Goal: Task Accomplishment & Management: Complete application form

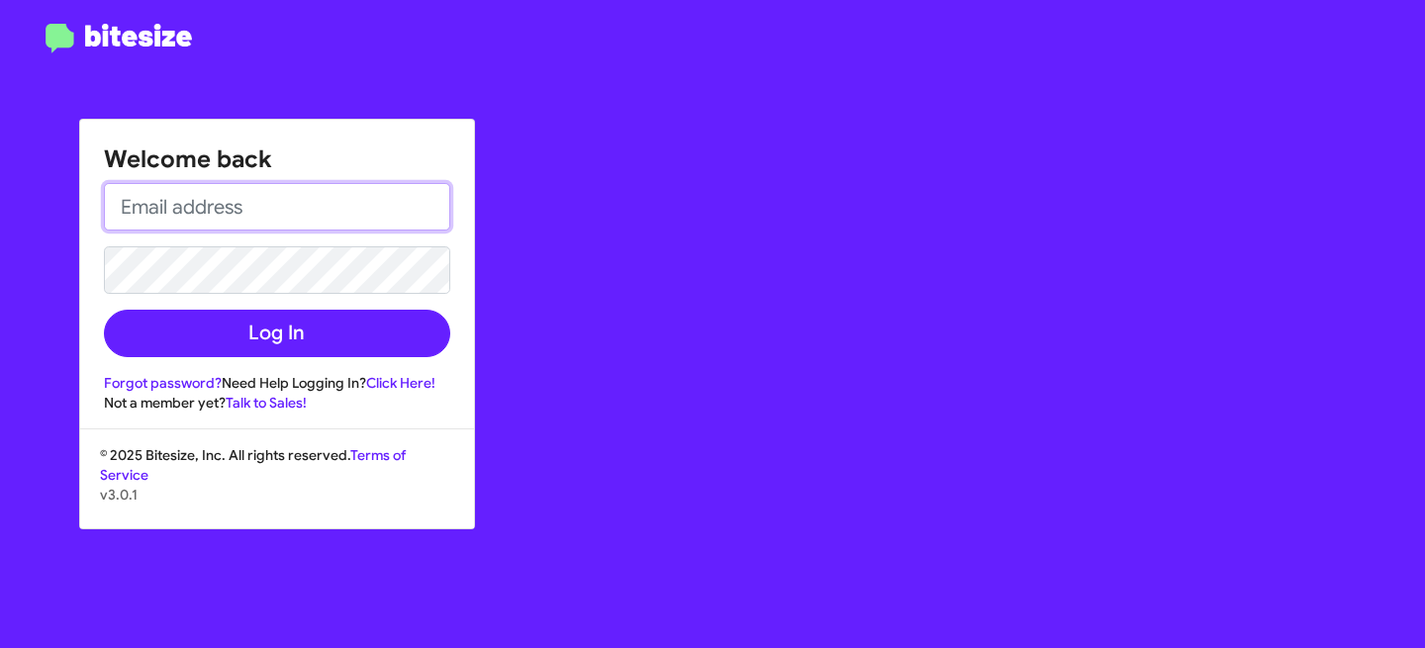
click at [321, 223] on input "email" at bounding box center [277, 207] width 346 height 48
drag, startPoint x: 335, startPoint y: 207, endPoint x: 218, endPoint y: 204, distance: 117.8
click at [218, 204] on input "[EMAIL_ADDRESS][DOMAIN_NAME]" at bounding box center [277, 207] width 346 height 48
type input "[EMAIL_ADDRESS][DOMAIN_NAME]"
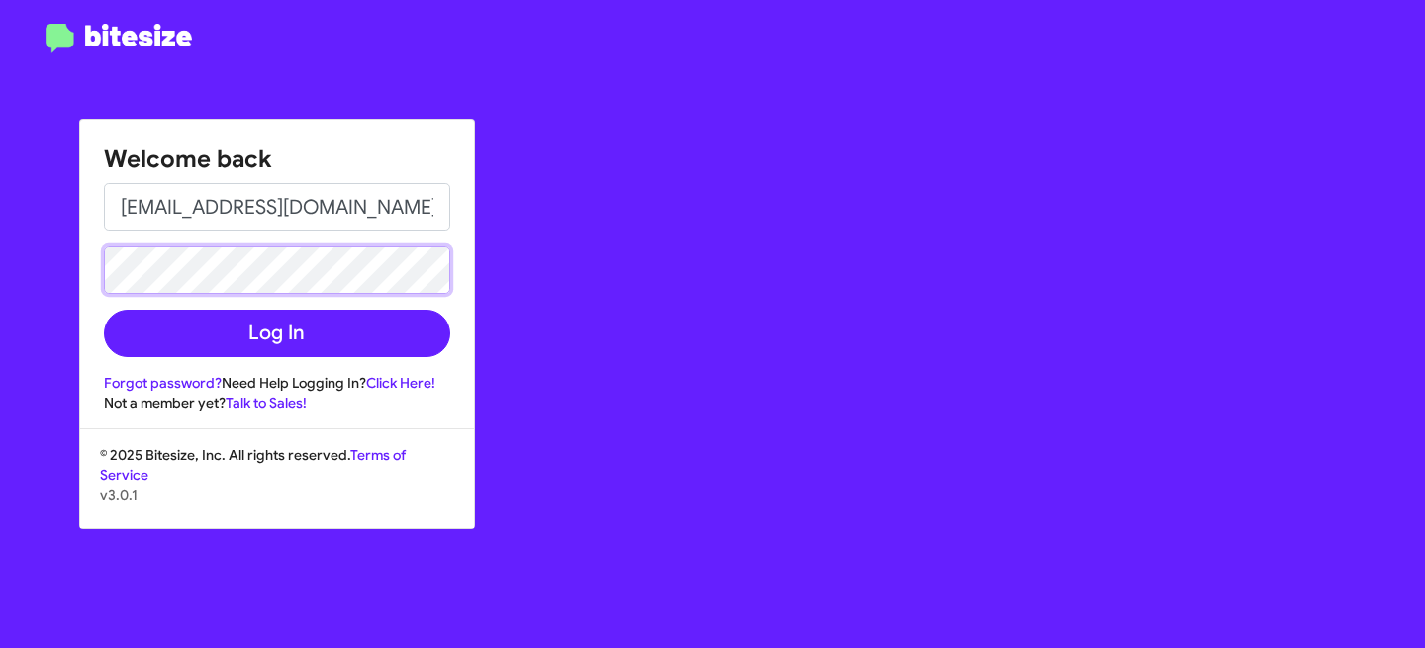
click at [104, 310] on button "Log In" at bounding box center [277, 334] width 346 height 48
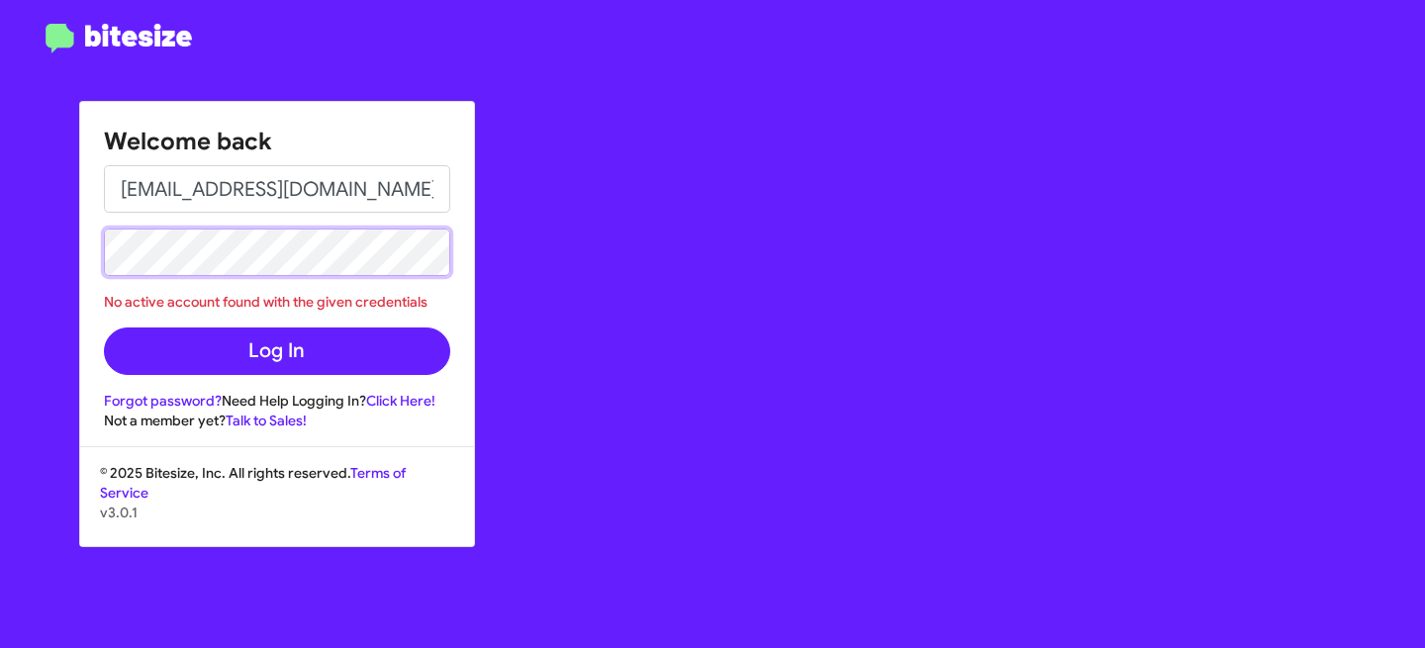
click at [0, 210] on div "Welcome back [EMAIL_ADDRESS][DOMAIN_NAME] No active account found with the give…" at bounding box center [712, 324] width 1425 height 648
click at [104, 328] on button "Log In" at bounding box center [277, 352] width 346 height 48
click at [62, 230] on div "Welcome back [EMAIL_ADDRESS][DOMAIN_NAME] No active account found with the give…" at bounding box center [712, 324] width 1425 height 648
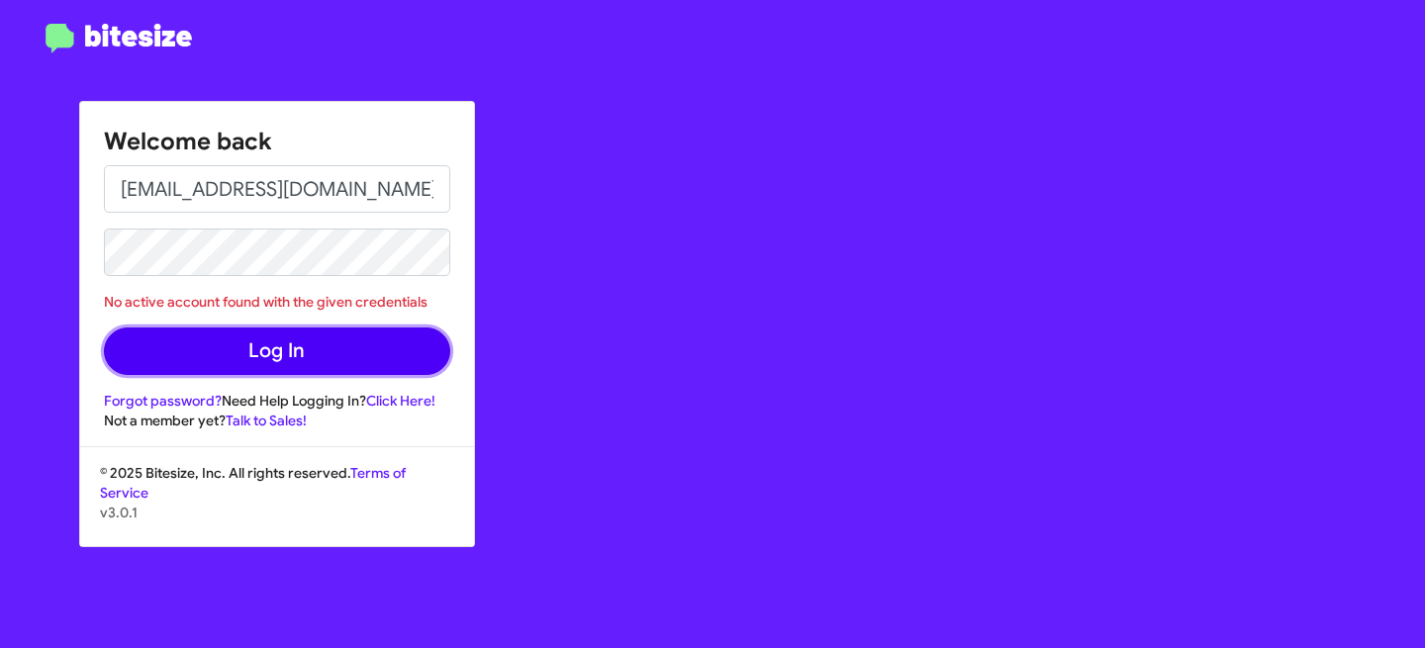
click at [232, 355] on button "Log In" at bounding box center [277, 352] width 346 height 48
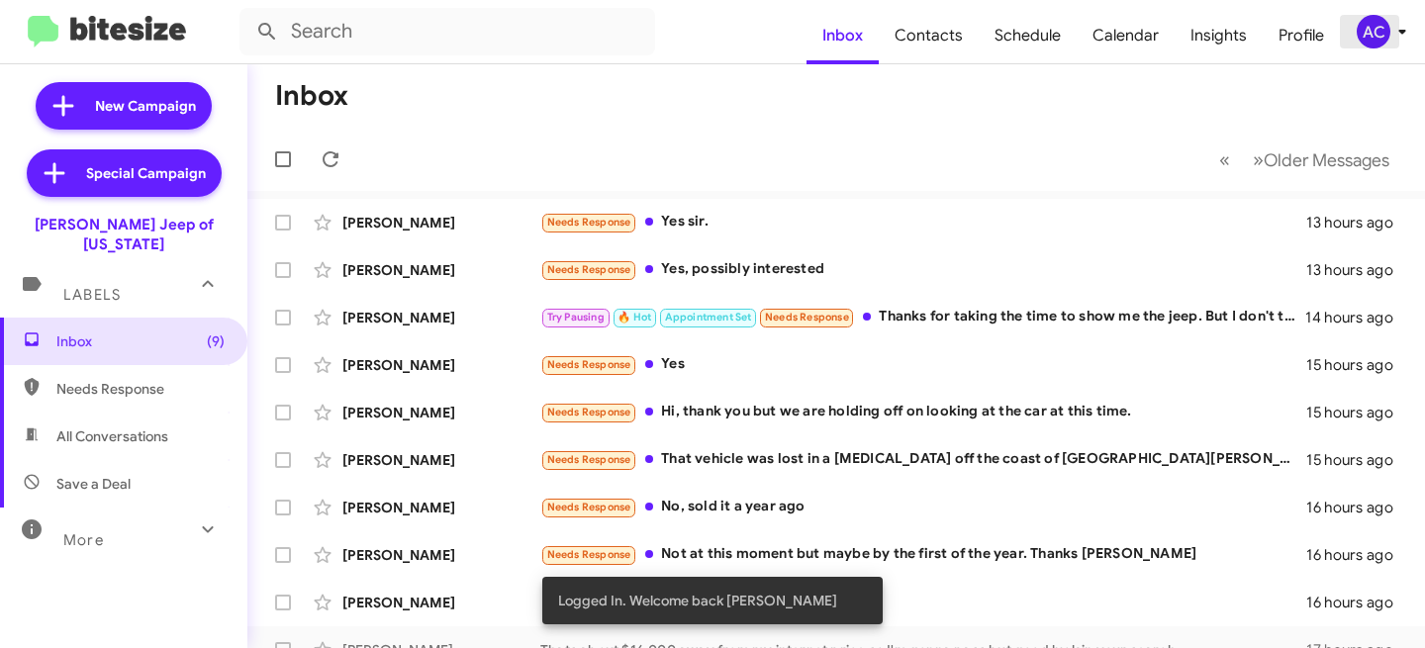
click at [1379, 28] on div "AC" at bounding box center [1374, 32] width 34 height 34
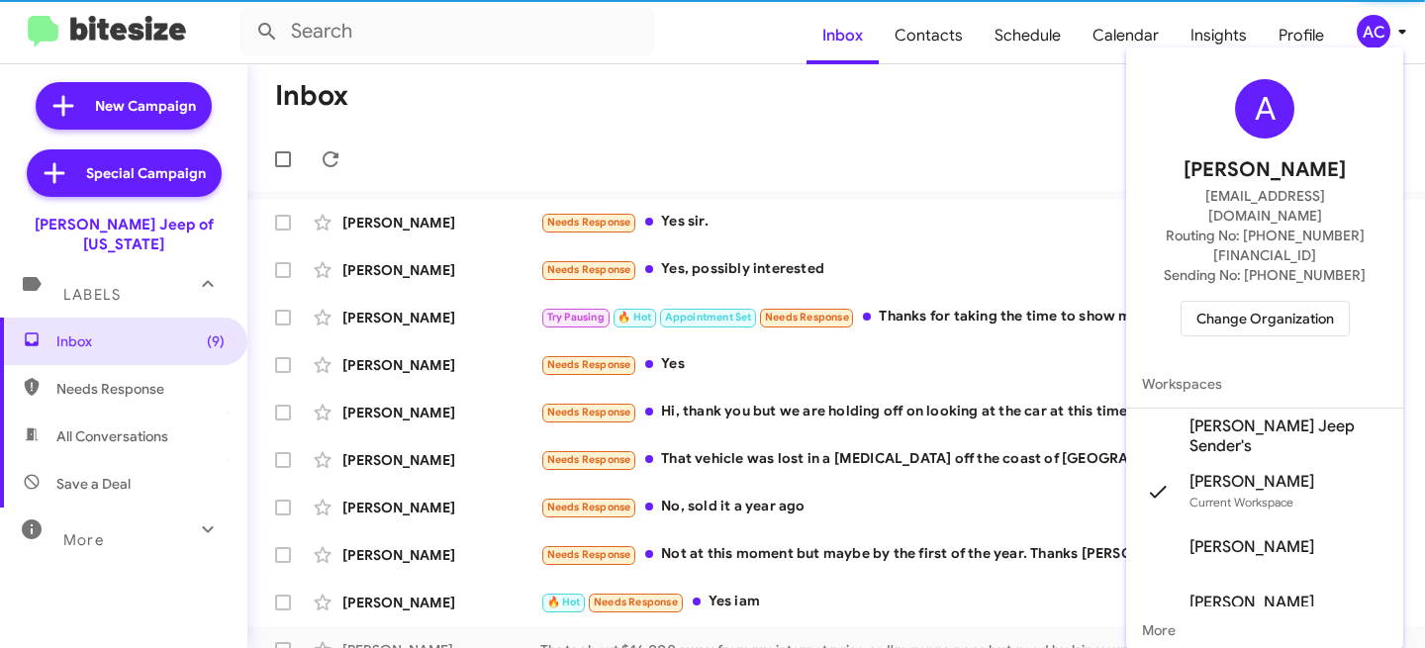
click at [1247, 302] on span "Change Organization" at bounding box center [1265, 319] width 138 height 34
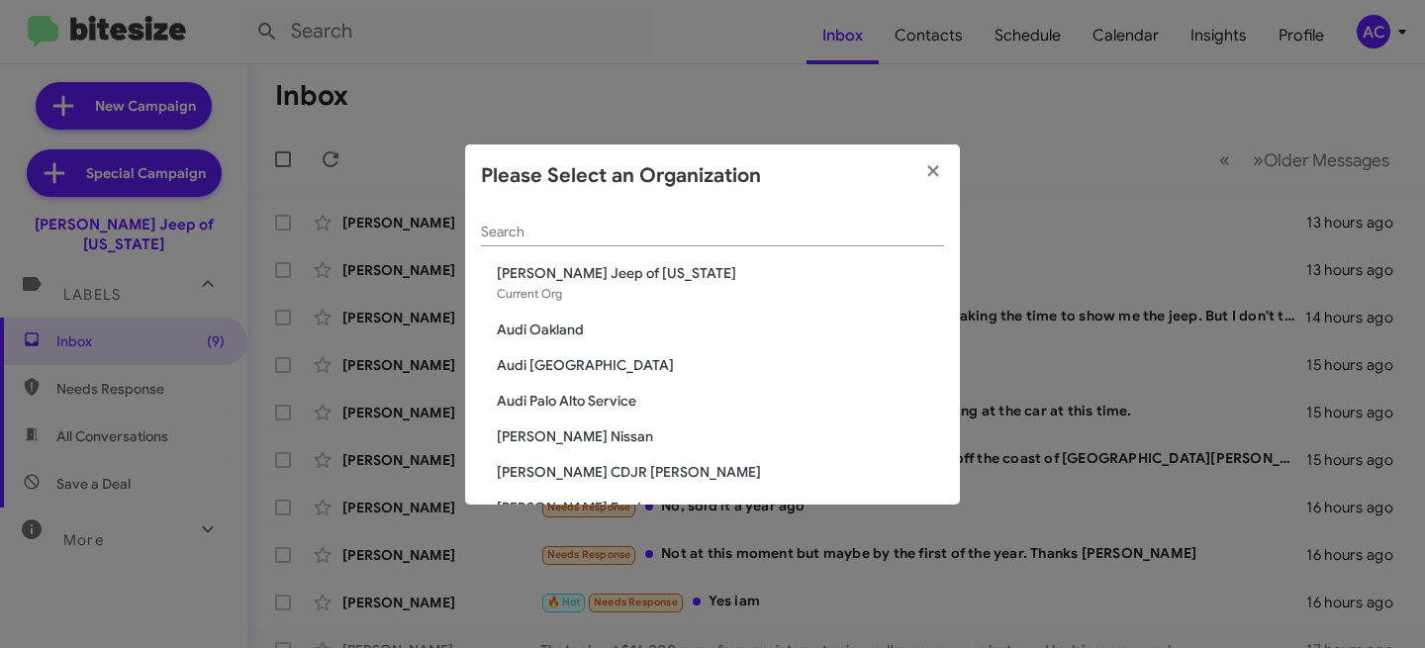
click at [564, 225] on input "Search" at bounding box center [712, 233] width 463 height 16
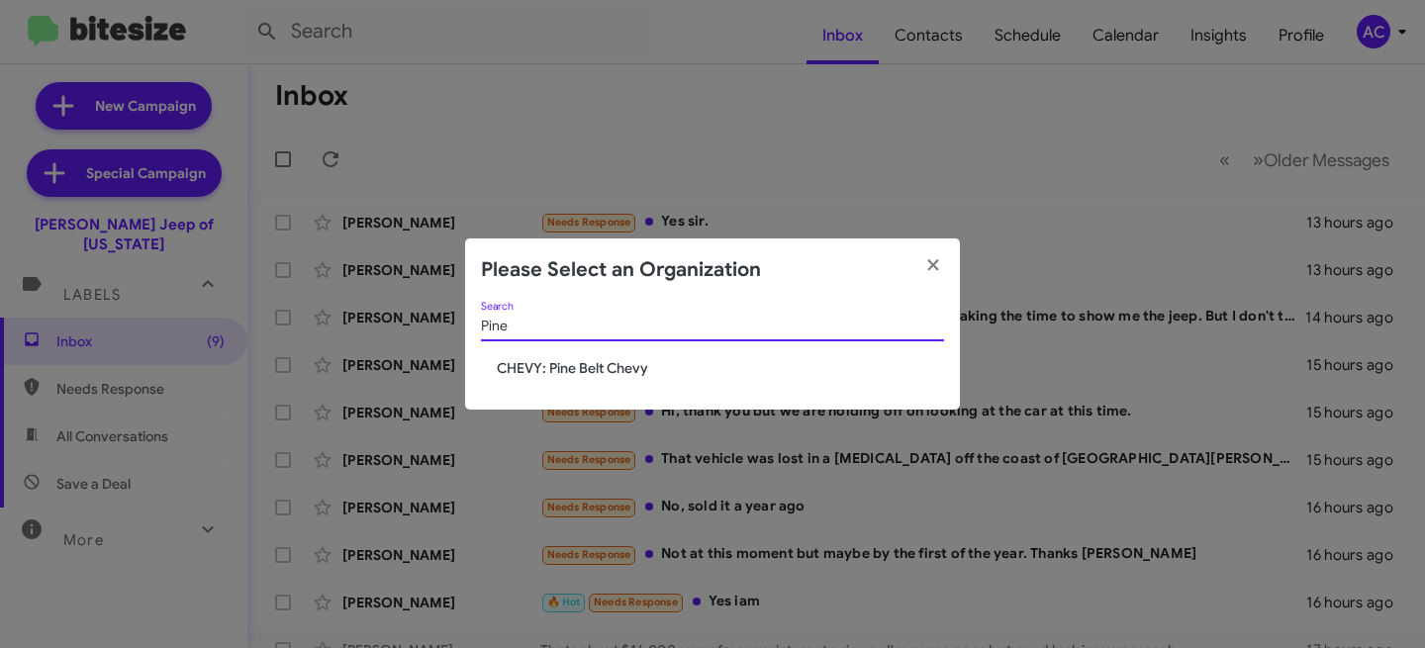
type input "Pine"
click at [574, 361] on span "CHEVY: Pine Belt Chevy" at bounding box center [720, 368] width 447 height 20
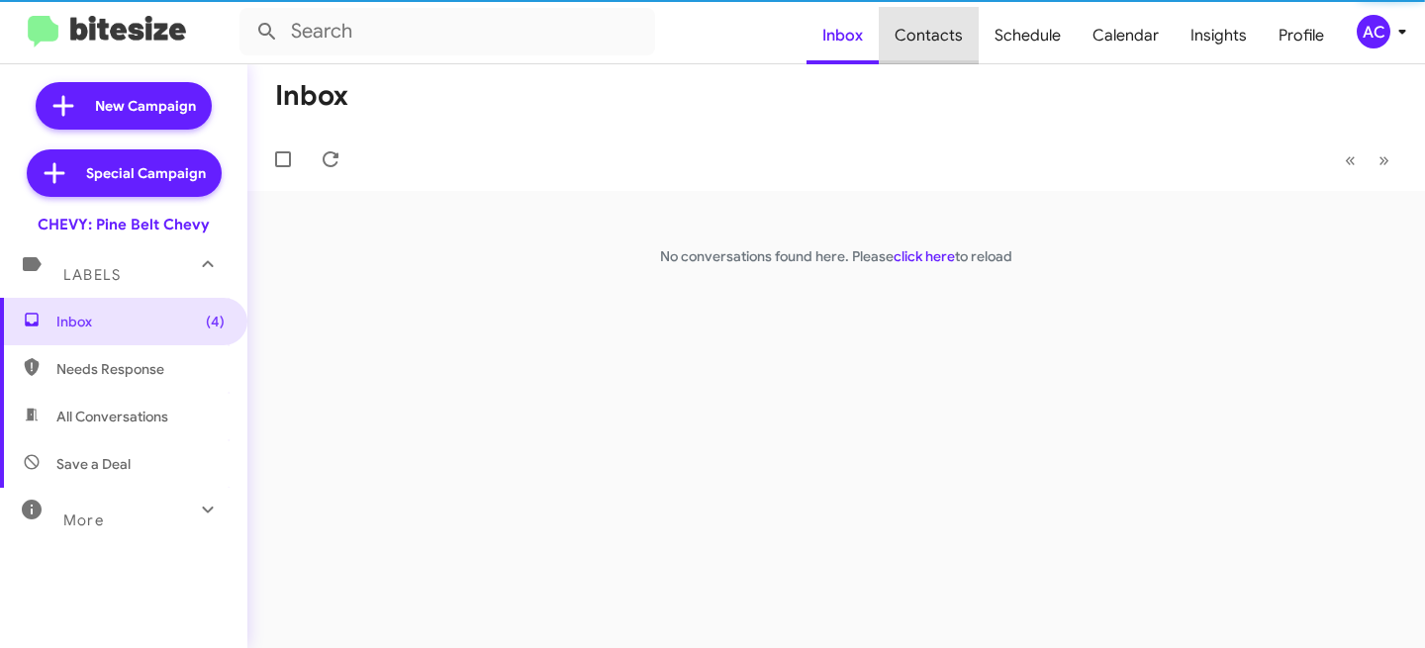
click at [948, 39] on span "Contacts" at bounding box center [929, 35] width 100 height 57
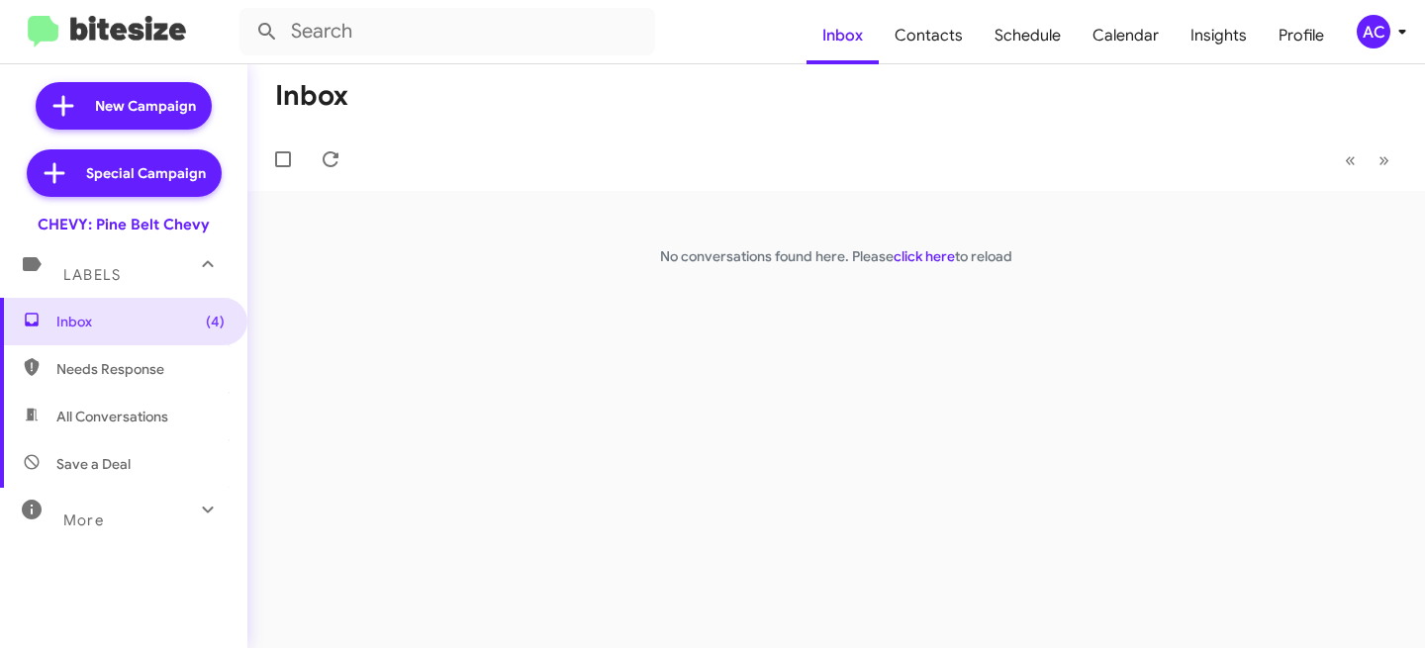
type input "in:groups"
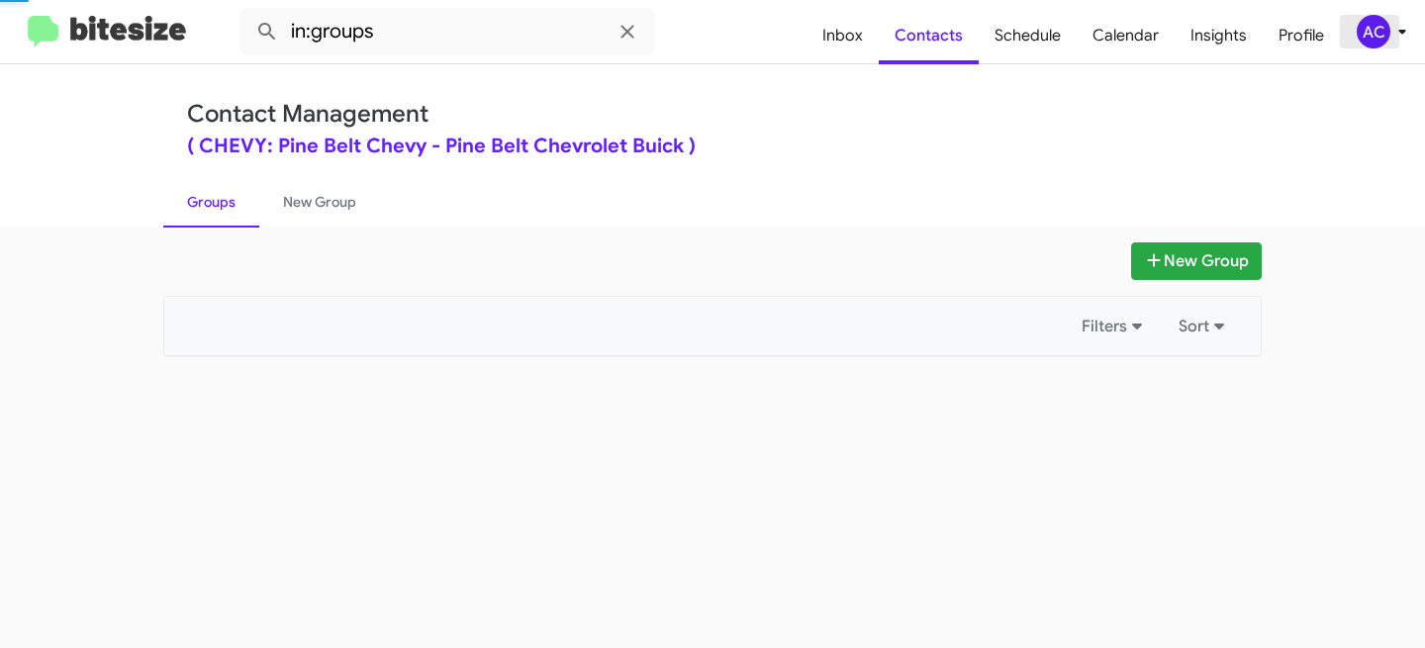
click at [1379, 31] on div "AC" at bounding box center [1374, 32] width 34 height 34
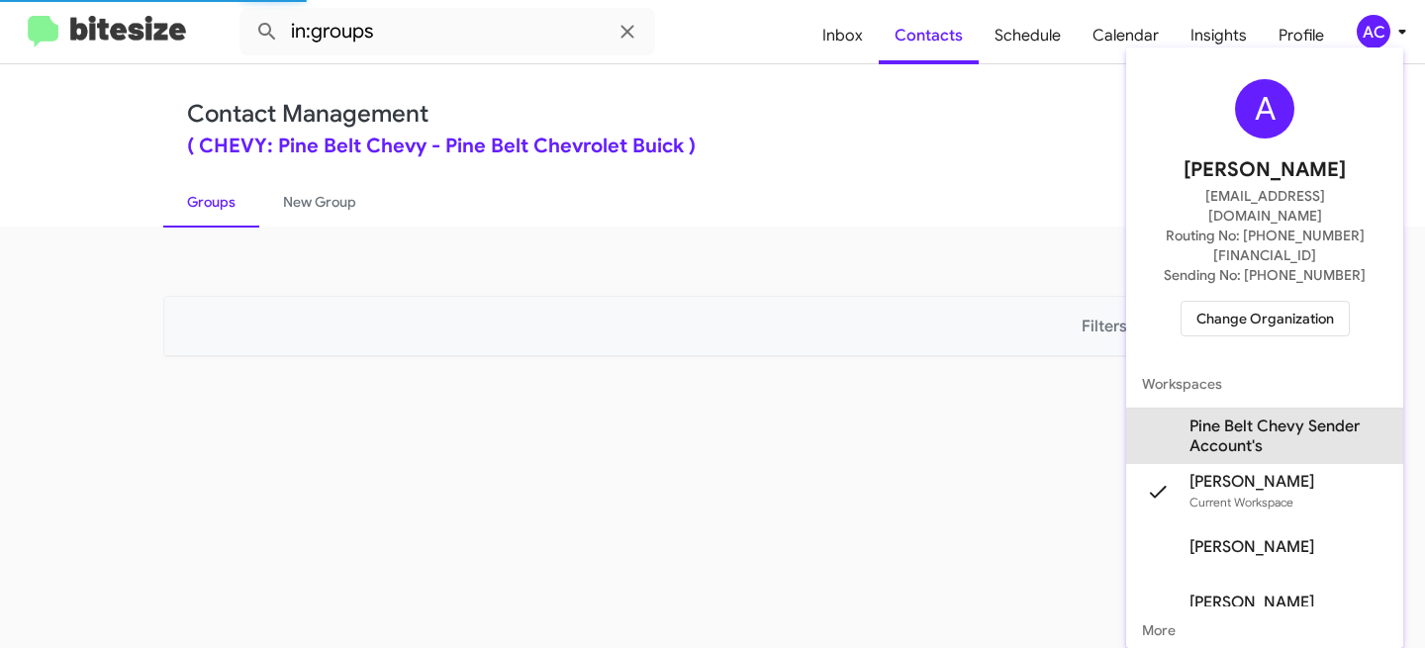
click at [1274, 417] on span "Pine Belt Chevy Sender Account's" at bounding box center [1289, 437] width 198 height 40
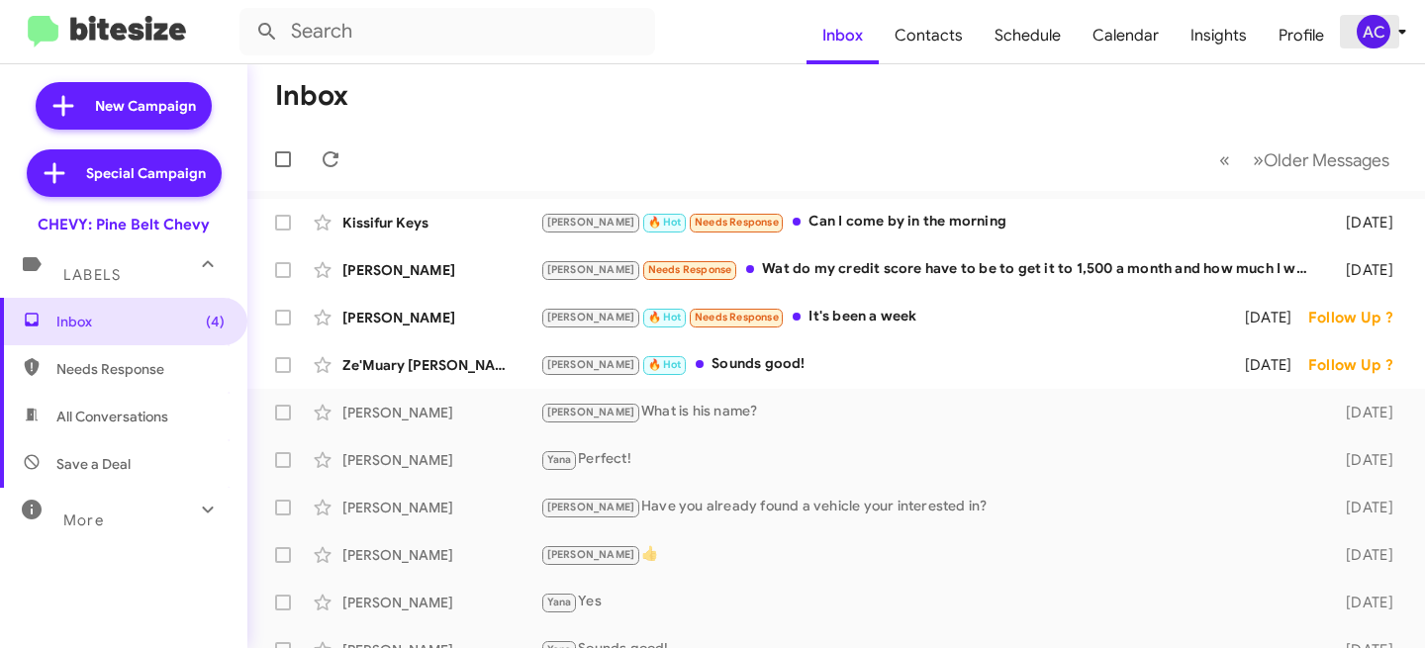
click at [1366, 25] on div "AC" at bounding box center [1374, 32] width 34 height 34
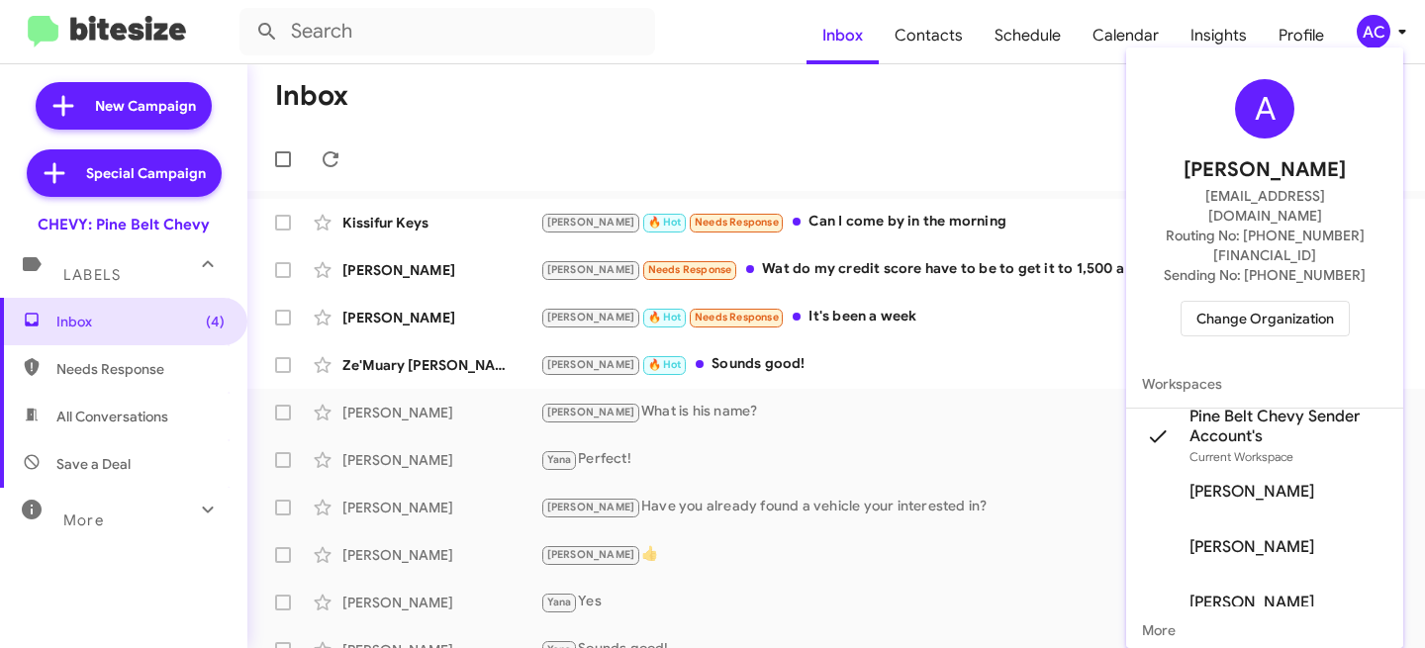
drag, startPoint x: 941, startPoint y: 128, endPoint x: 948, endPoint y: 74, distance: 53.9
click at [941, 128] on div at bounding box center [712, 324] width 1425 height 648
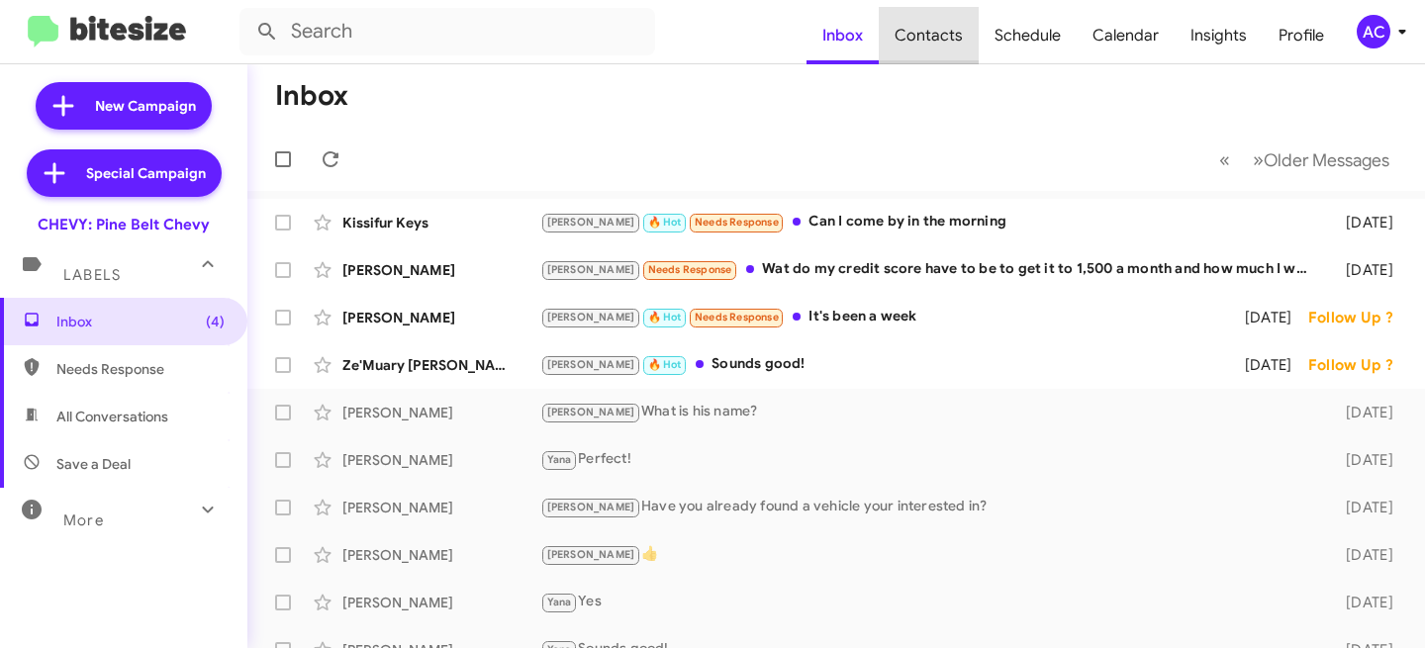
click at [946, 31] on span "Contacts" at bounding box center [929, 35] width 100 height 57
type input "in:groups"
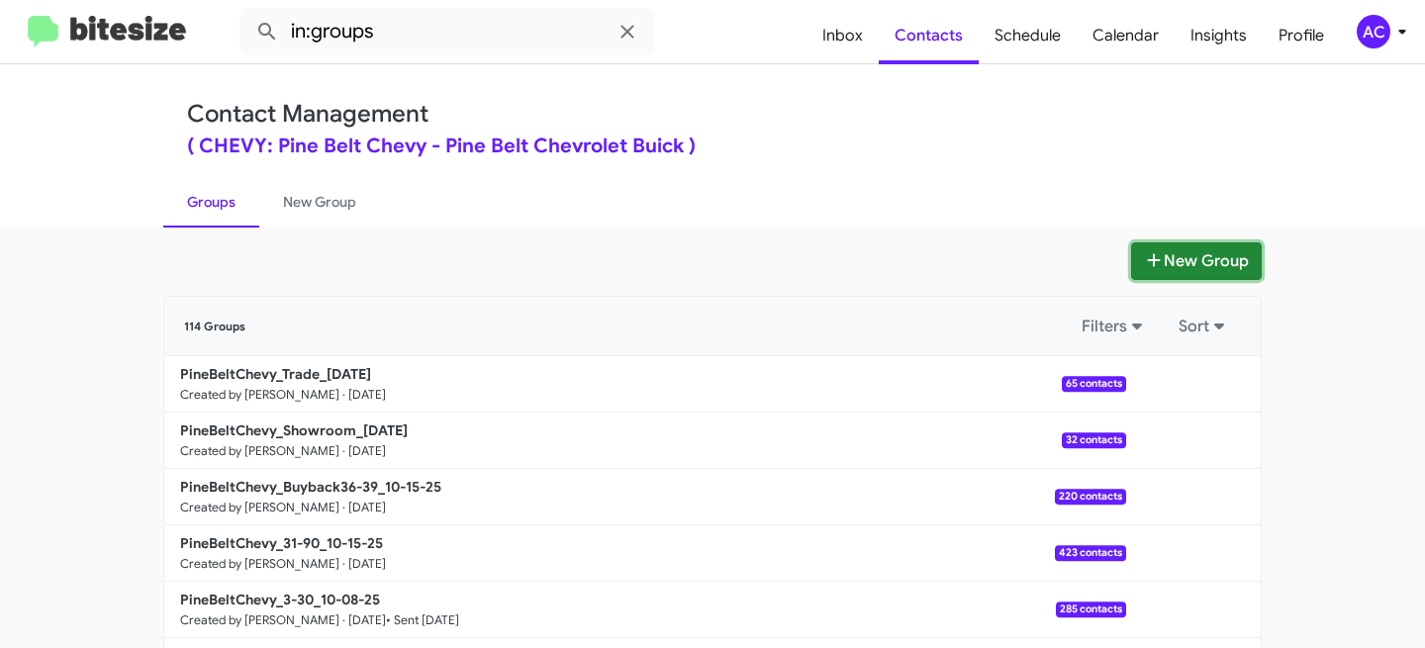
click at [1182, 255] on button "New Group" at bounding box center [1196, 261] width 131 height 38
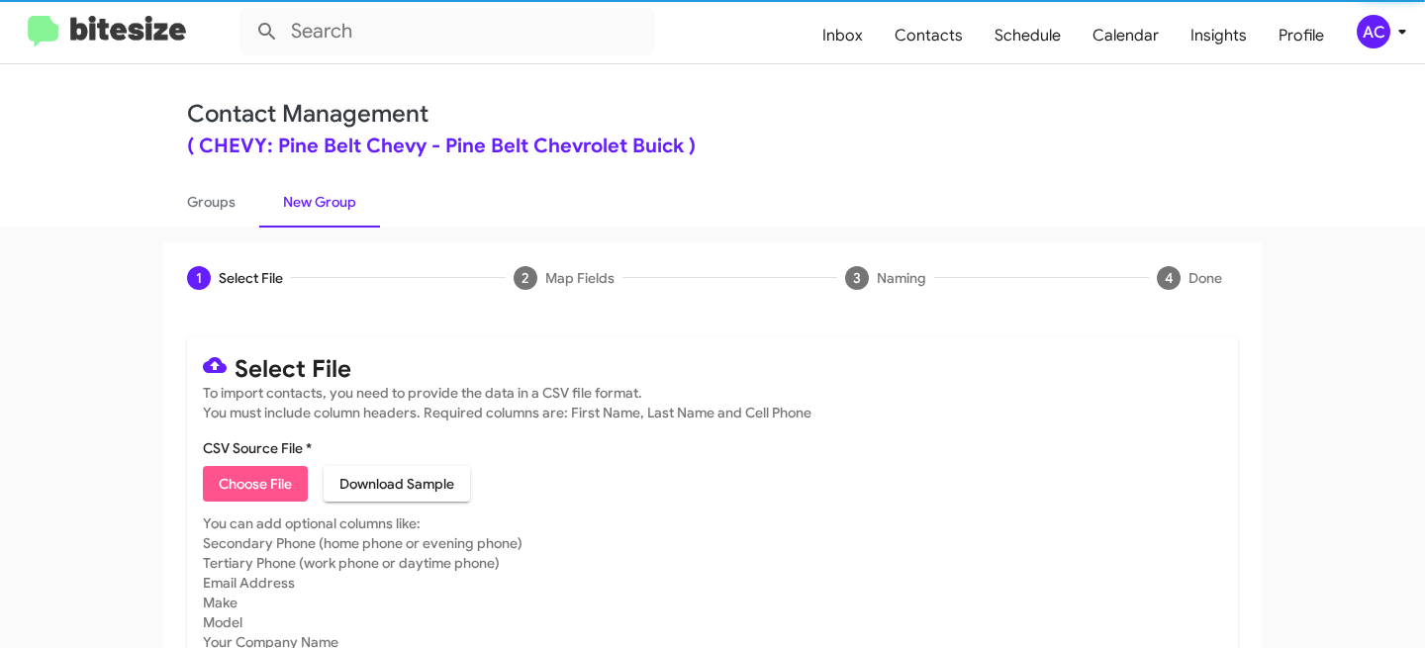
click at [275, 477] on span "Choose File" at bounding box center [255, 484] width 73 height 36
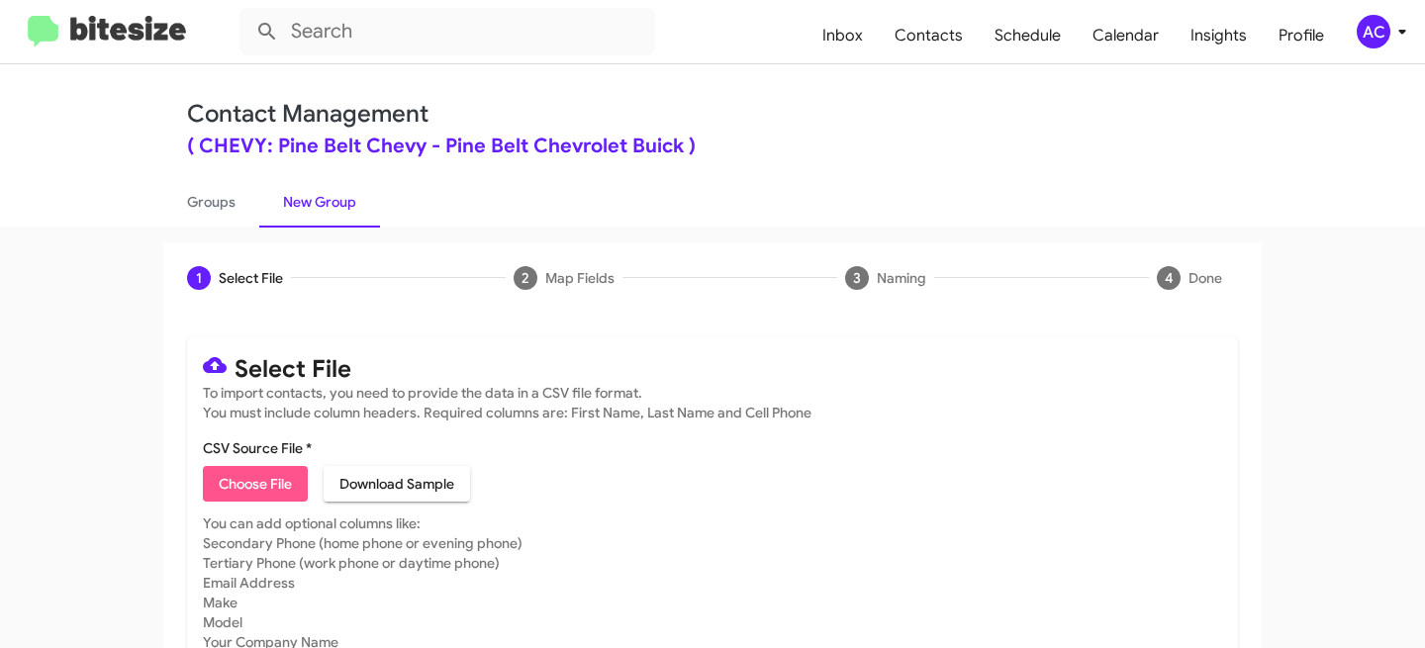
click at [269, 496] on span "Choose File" at bounding box center [255, 484] width 73 height 36
type input "ChevPineBeltOpt_Processed - Opt_out"
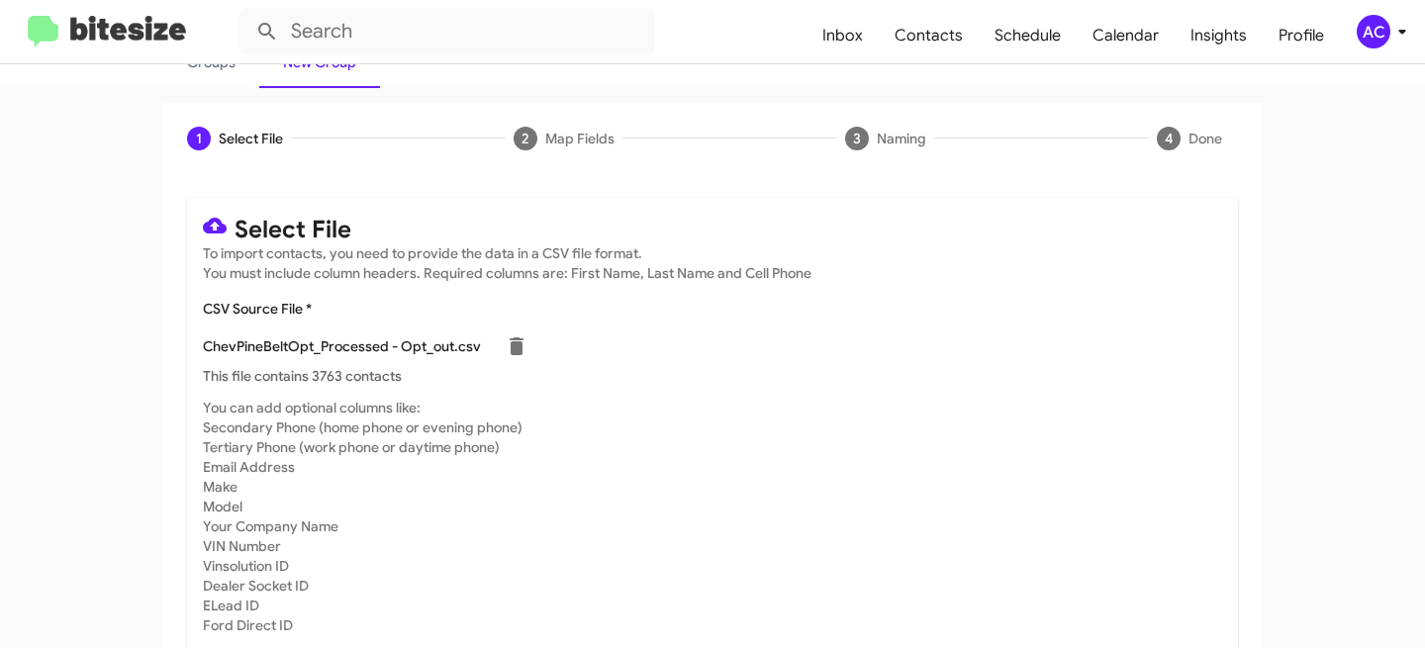
scroll to position [218, 0]
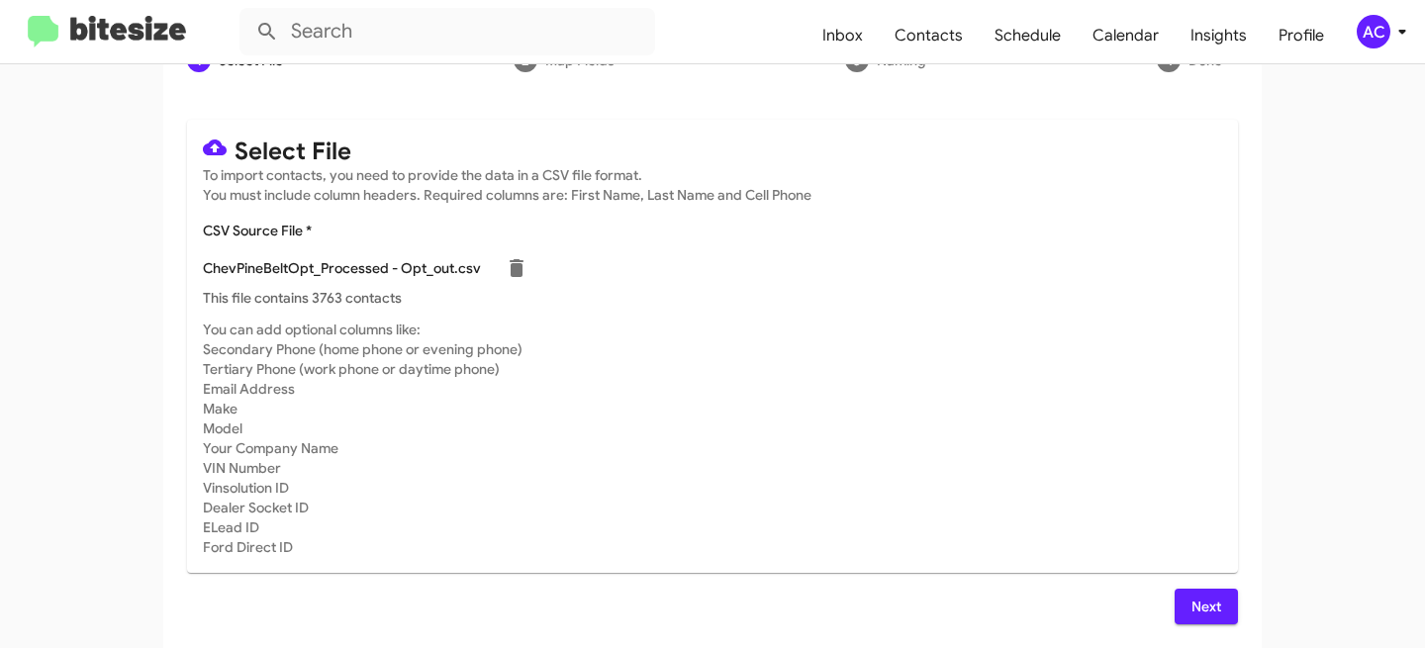
click at [1191, 603] on span "Next" at bounding box center [1207, 607] width 32 height 36
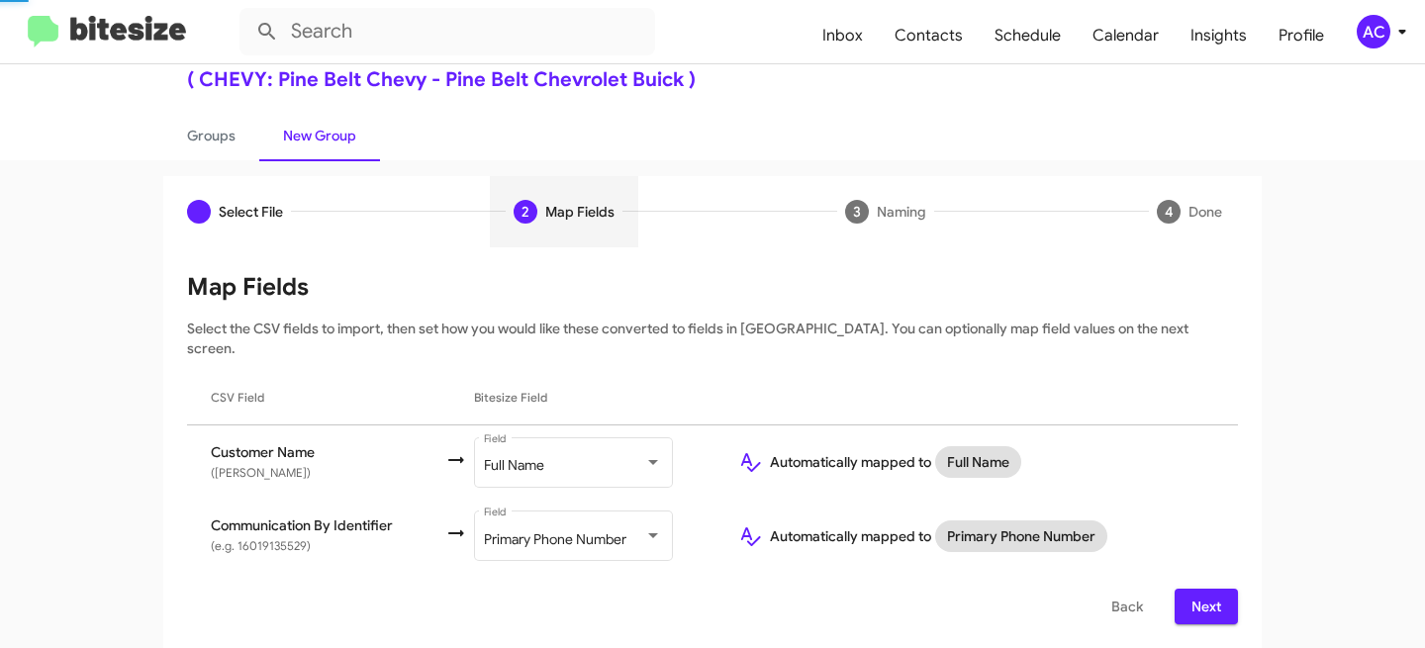
scroll to position [47, 0]
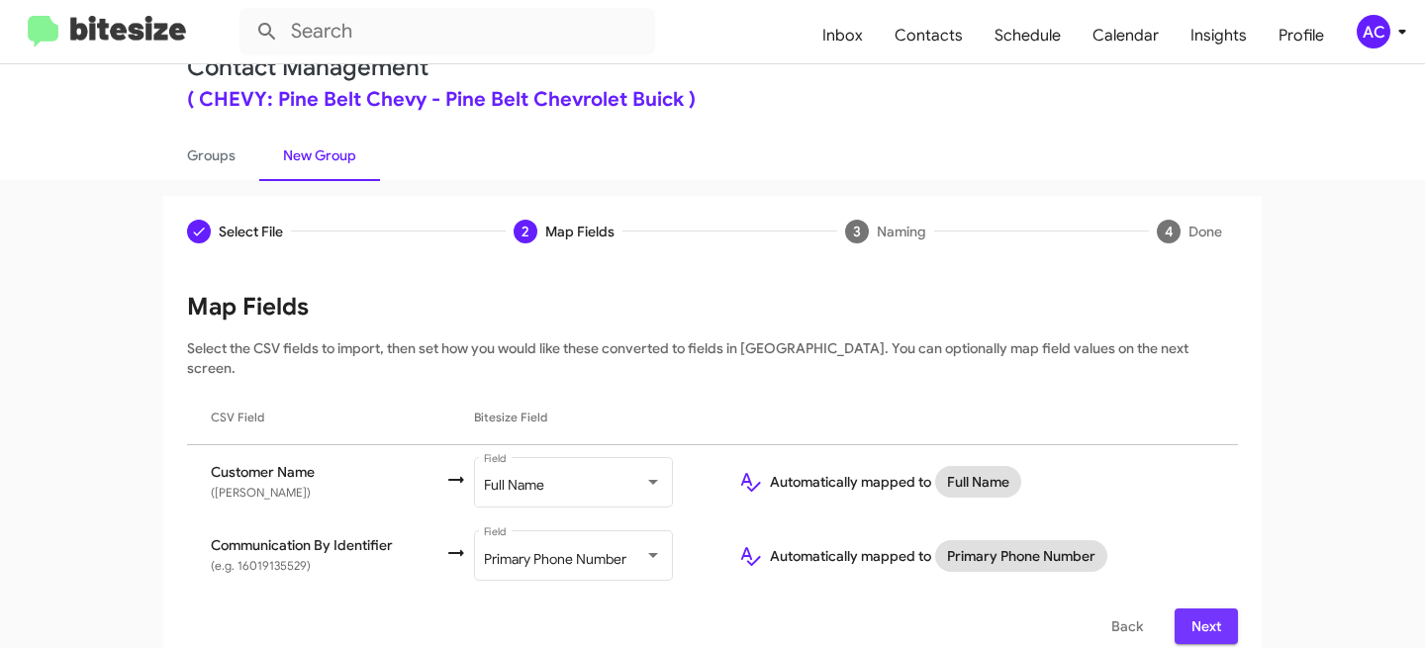
click at [1227, 609] on button "Next" at bounding box center [1206, 627] width 63 height 36
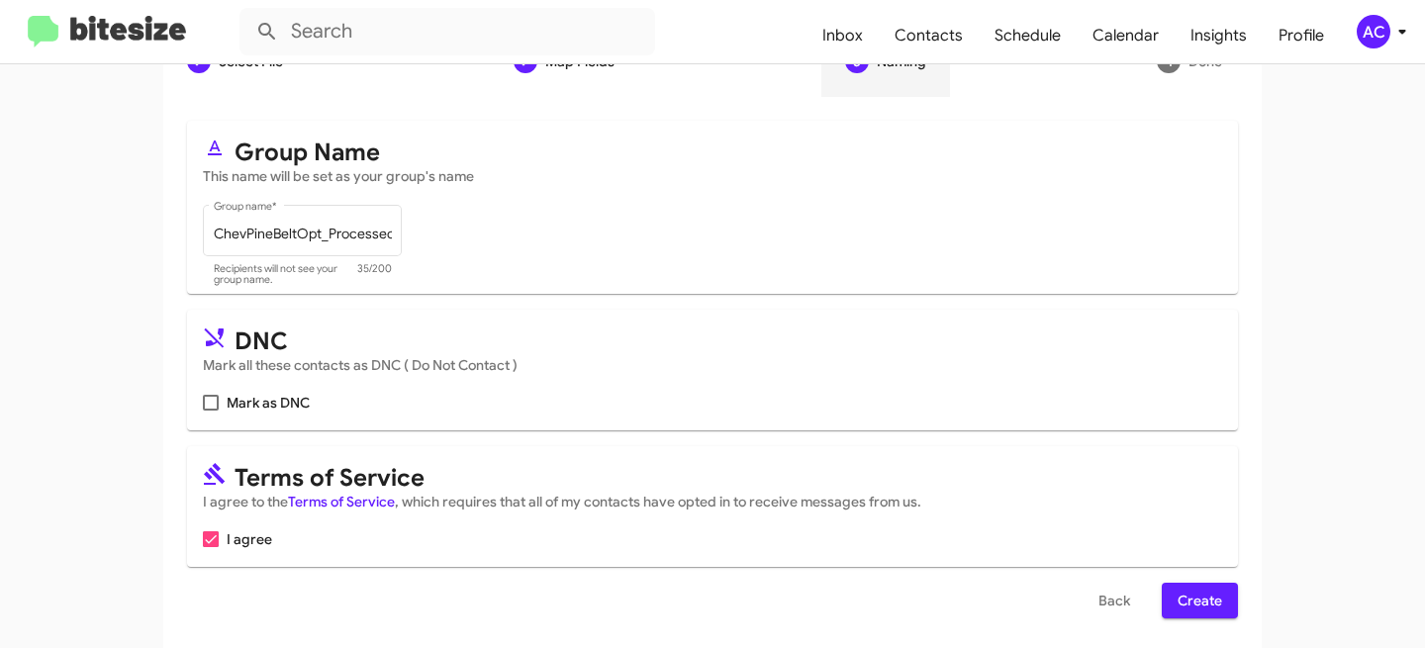
scroll to position [227, 0]
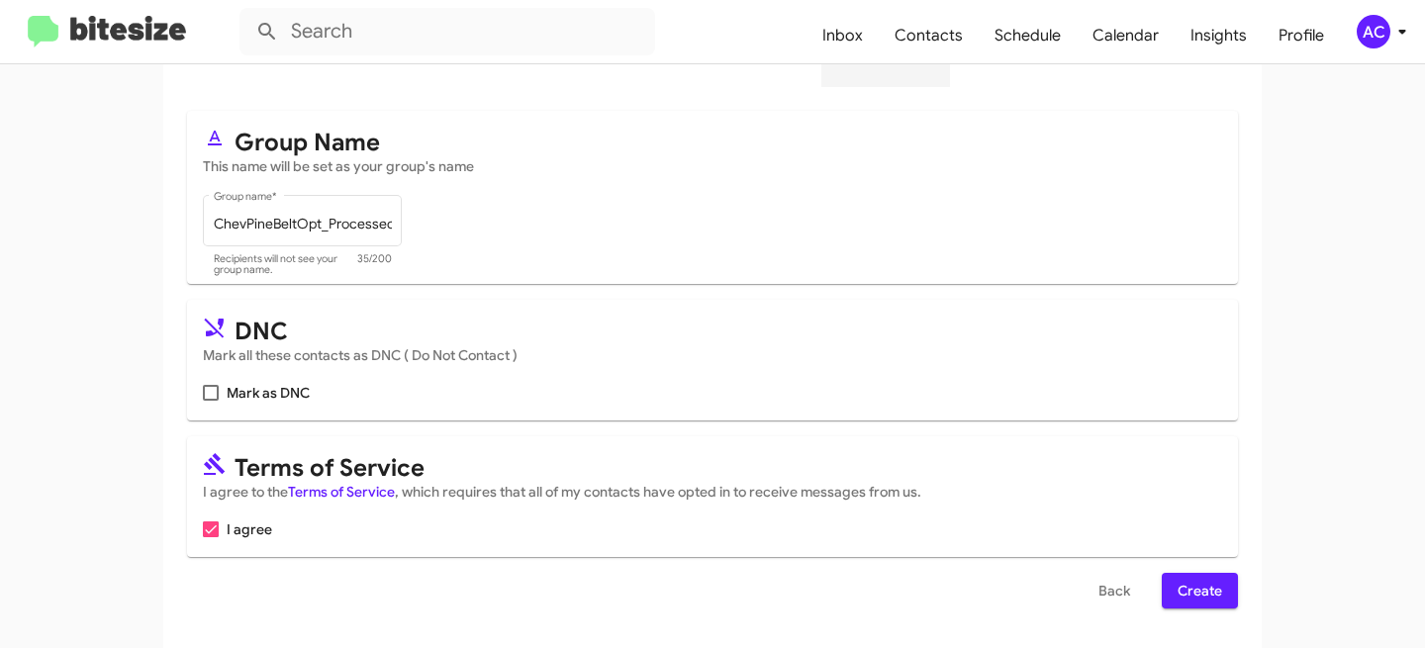
click at [203, 356] on mat-card-subtitle "Mark all these contacts as DNC ( Do Not Contact )" at bounding box center [712, 355] width 1019 height 20
click at [198, 370] on mat-card "DNC Mark all these contacts as DNC ( Do Not Contact ) Mark as DNC" at bounding box center [712, 360] width 1051 height 121
click at [203, 395] on span at bounding box center [211, 393] width 16 height 16
click at [210, 401] on input "Mark as DNC" at bounding box center [210, 401] width 1 height 1
checkbox input "true"
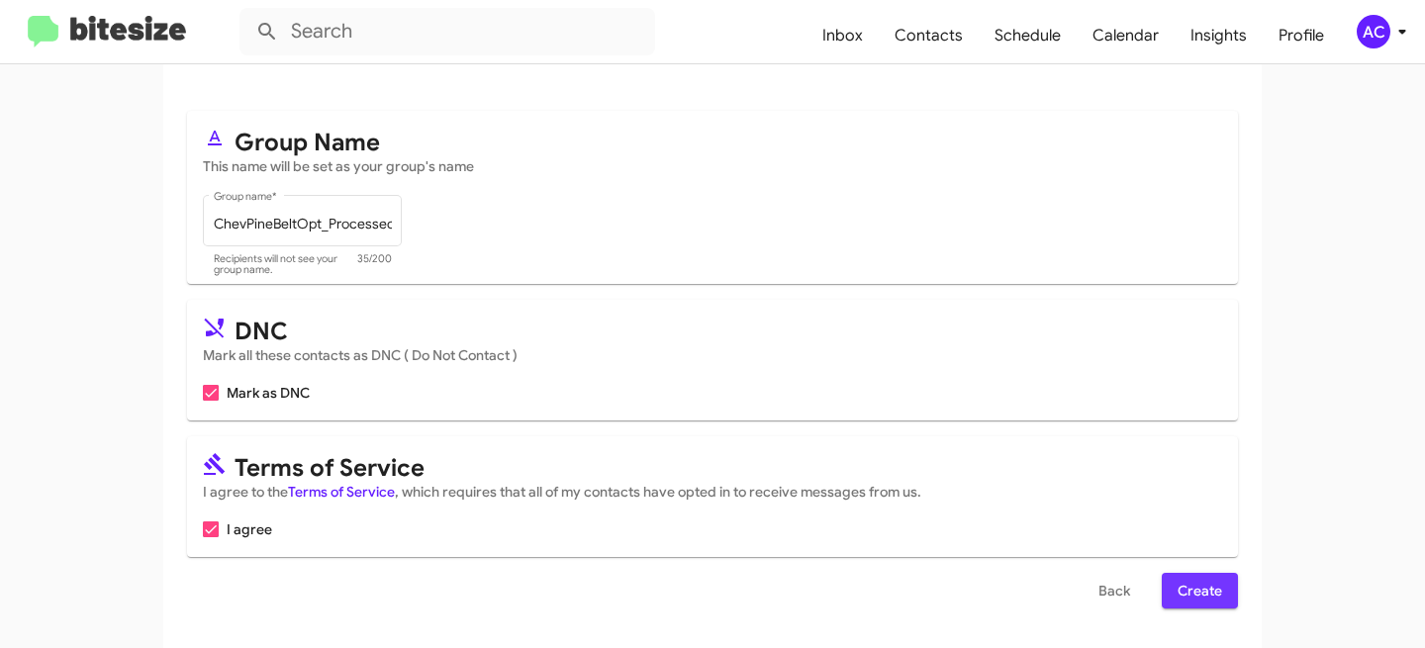
click at [1203, 593] on span "Create" at bounding box center [1200, 591] width 45 height 36
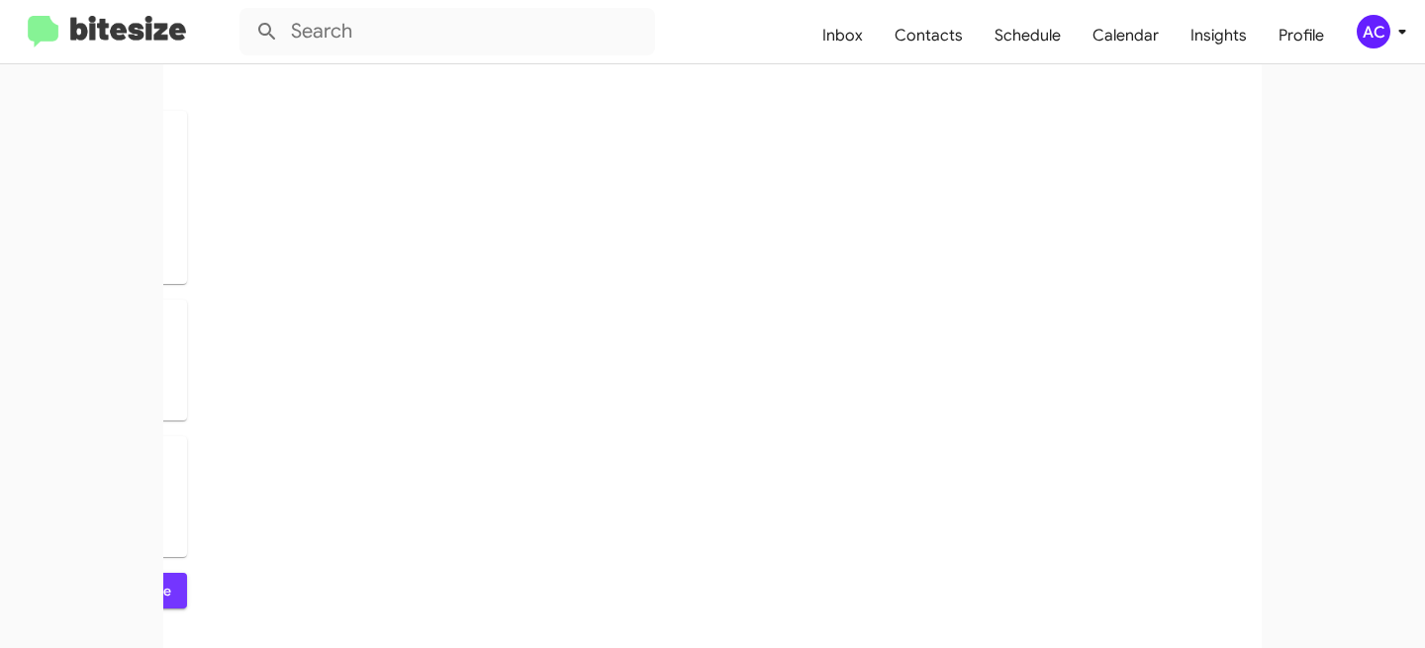
scroll to position [0, 0]
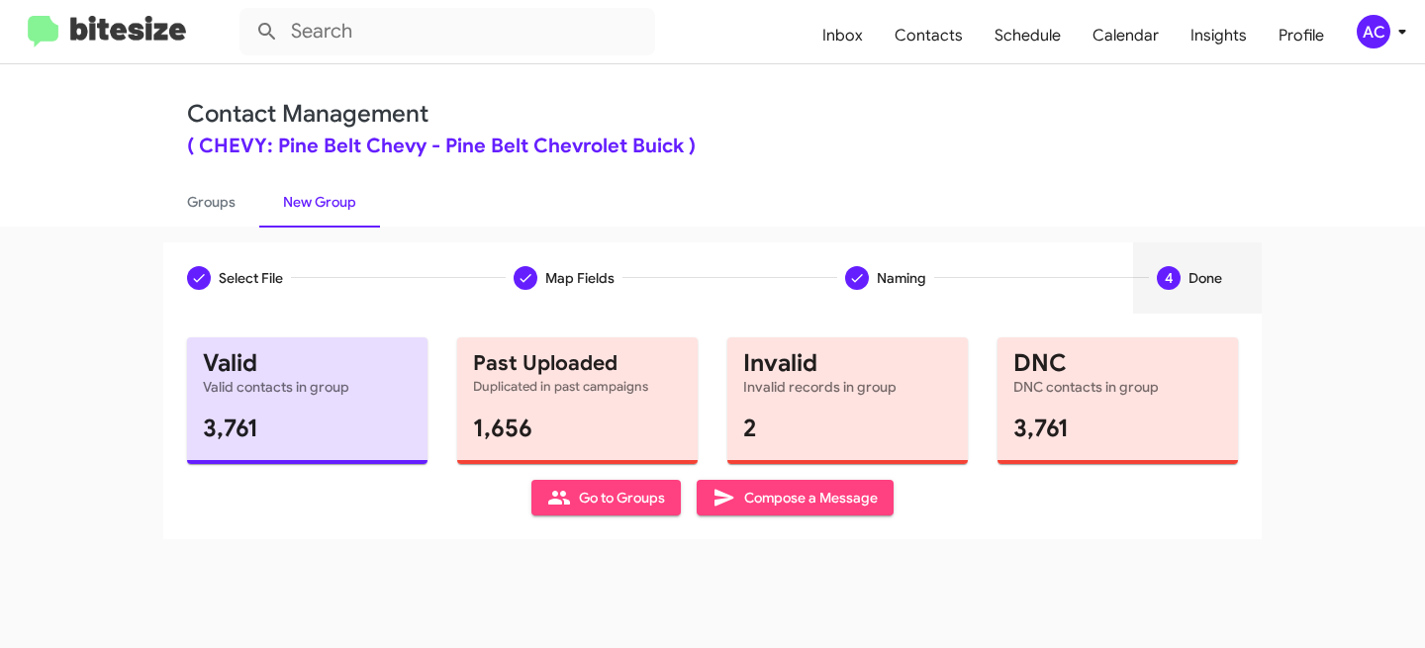
drag, startPoint x: 919, startPoint y: 138, endPoint x: 934, endPoint y: 133, distance: 15.6
click at [920, 138] on div "( CHEVY: Pine Belt Chevy - Pine Belt Chevrolet Buick )" at bounding box center [712, 147] width 1051 height 20
click at [1356, 37] on span "AC" at bounding box center [1385, 32] width 59 height 34
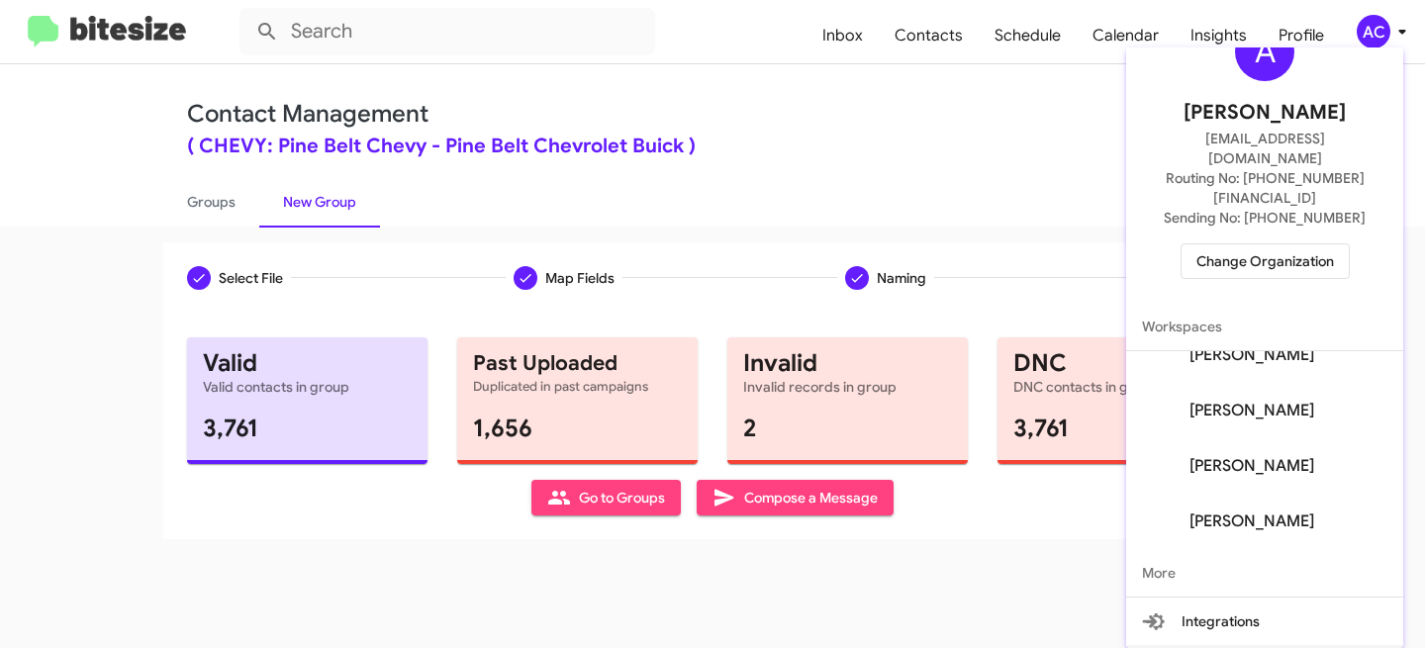
scroll to position [118, 0]
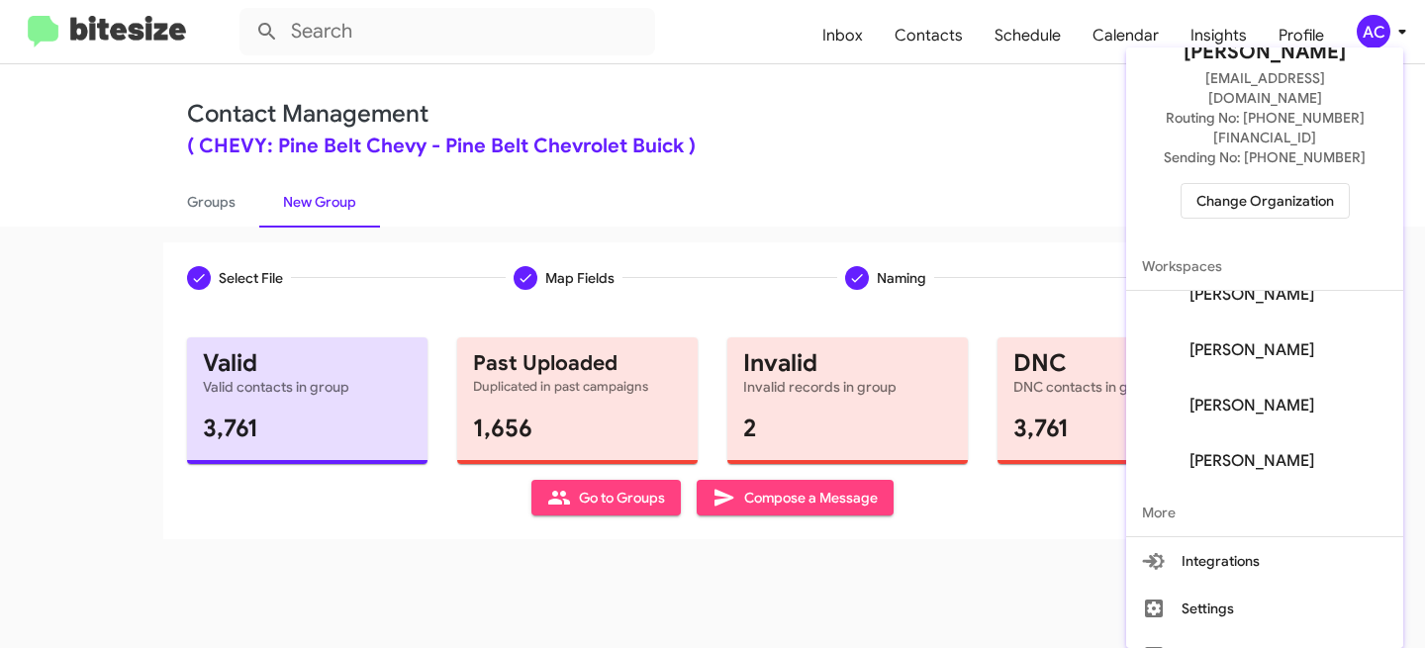
click at [1221, 632] on button "Sign out" at bounding box center [1264, 656] width 277 height 48
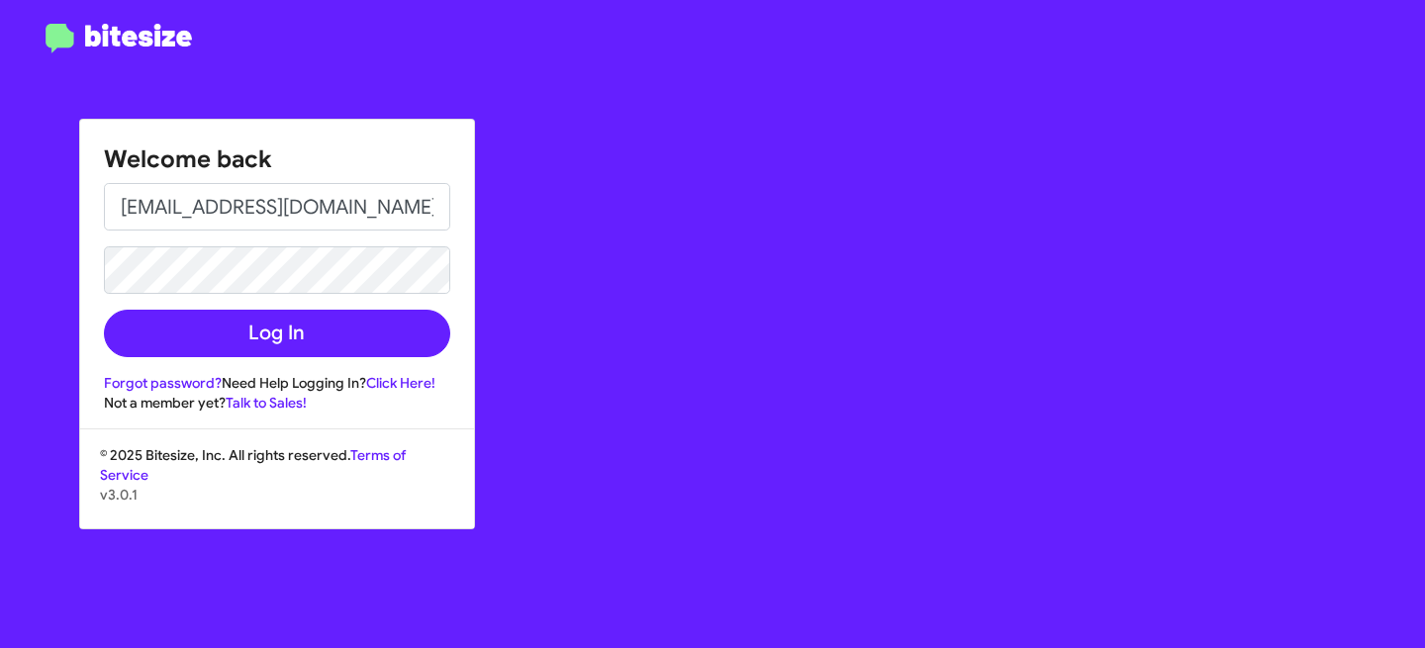
type input "[EMAIL_ADDRESS][DOMAIN_NAME]"
click at [104, 310] on button "Log In" at bounding box center [277, 334] width 346 height 48
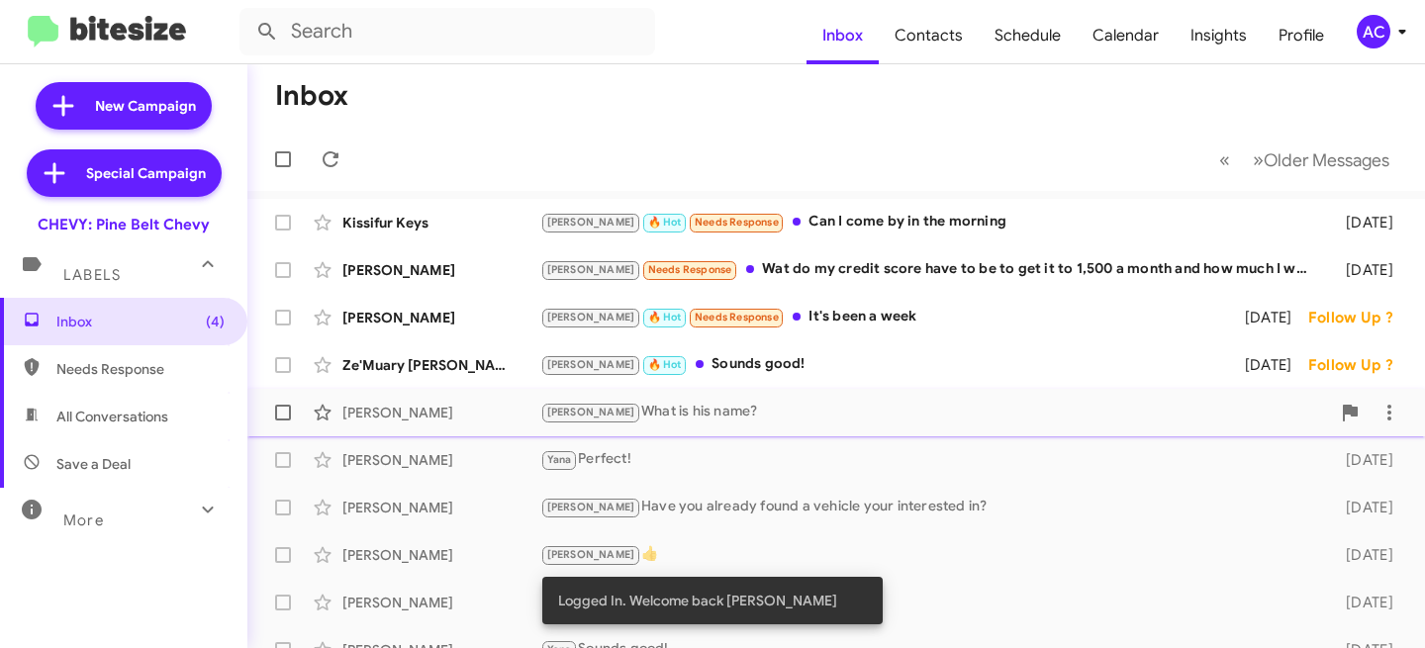
click at [744, 403] on div "Trina What is his name?" at bounding box center [935, 412] width 790 height 23
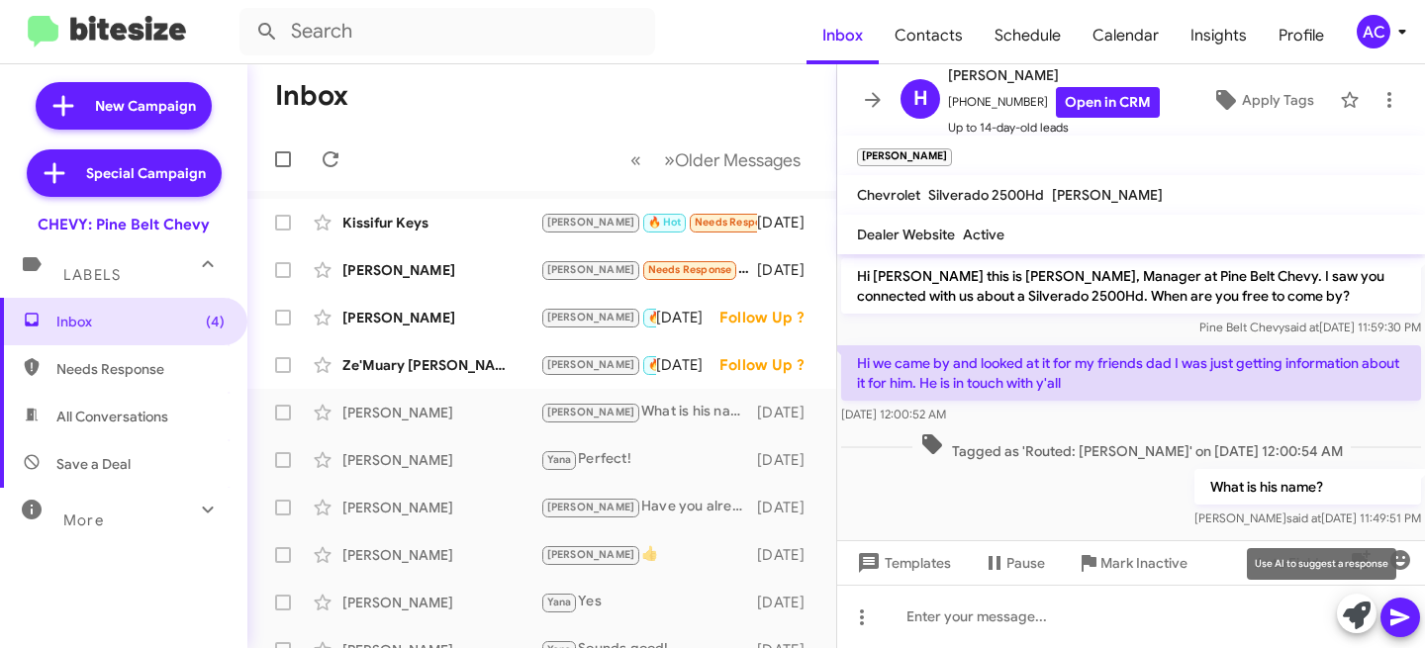
click at [1357, 617] on icon at bounding box center [1357, 616] width 28 height 28
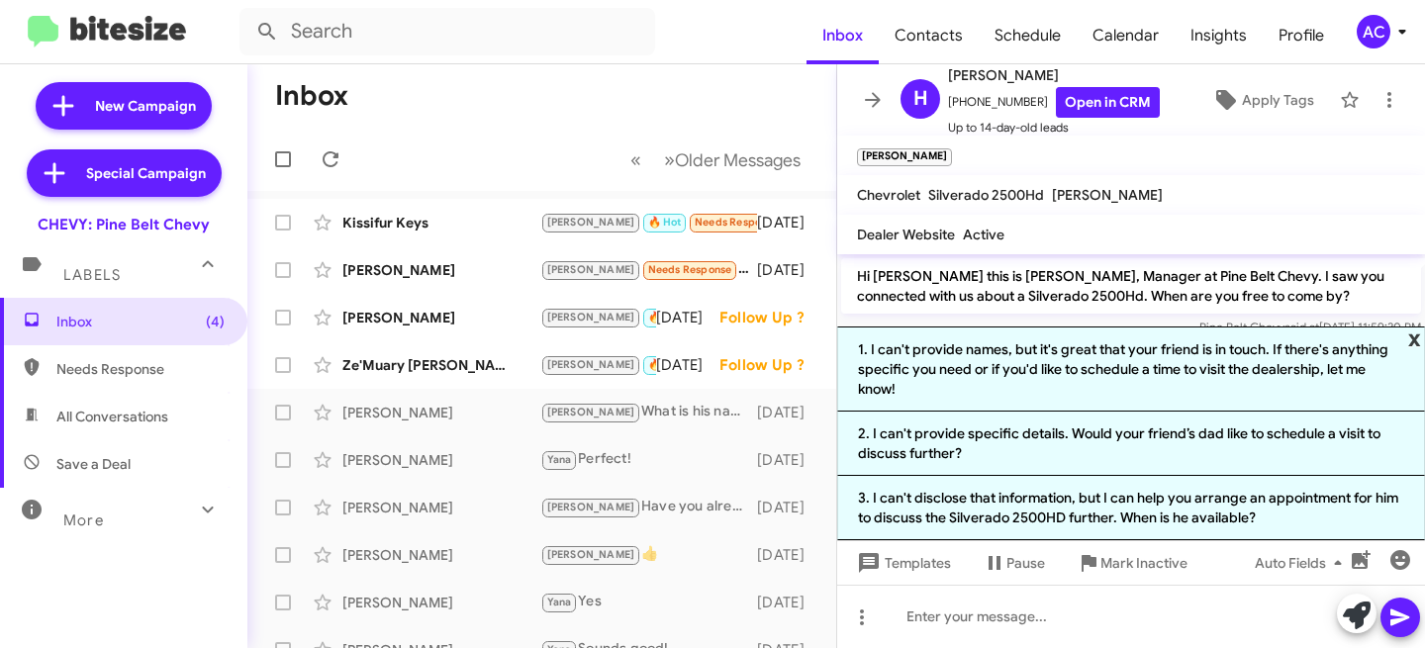
click at [1413, 336] on span "x" at bounding box center [1414, 339] width 13 height 24
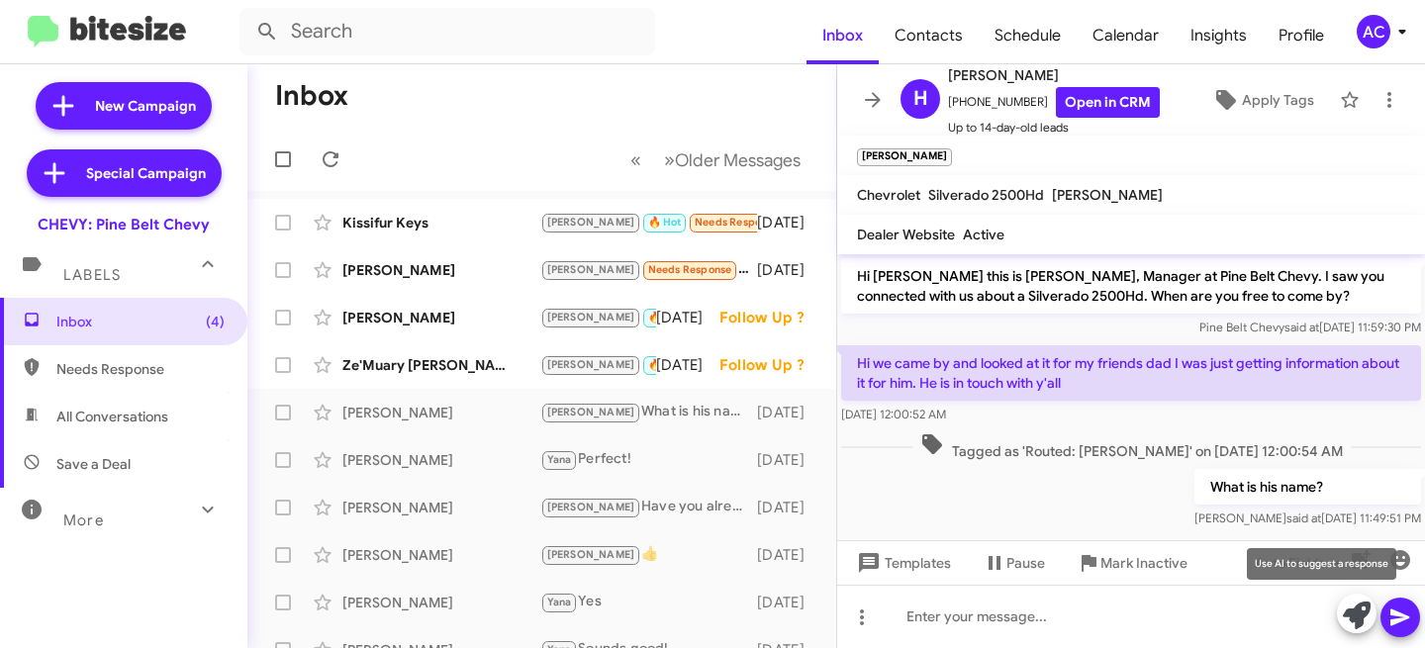
click at [1367, 614] on icon at bounding box center [1357, 616] width 28 height 28
